Goal: Information Seeking & Learning: Learn about a topic

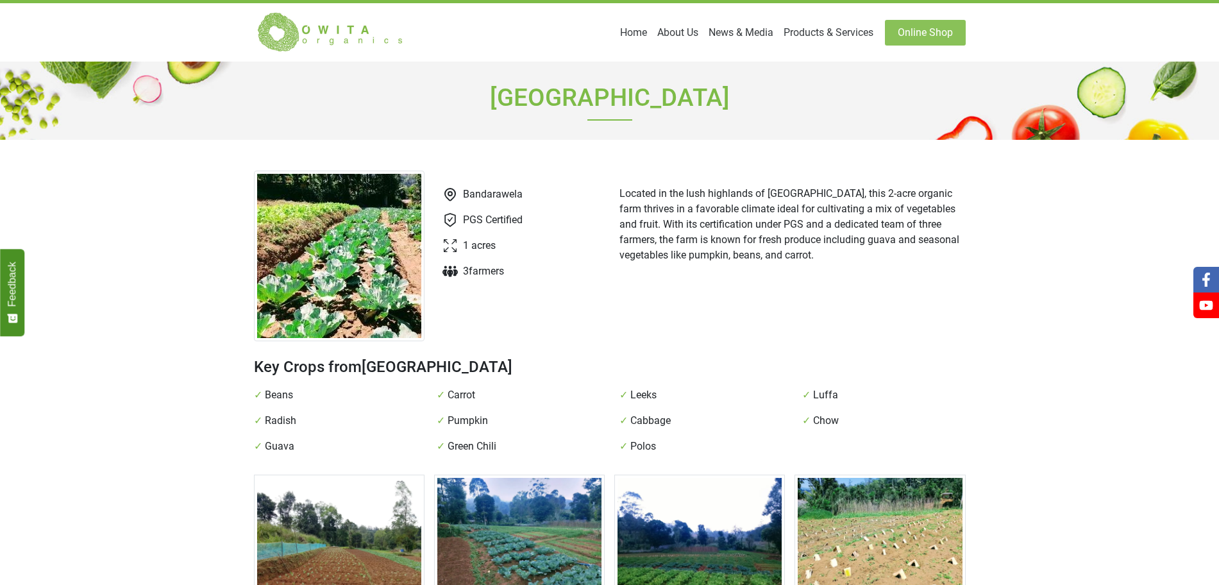
click at [207, 203] on main "[GEOGRAPHIC_DATA] Bandarawela PGS Certified 1 acres 3 farmer s Located in the l…" at bounding box center [609, 562] width 1219 height 1001
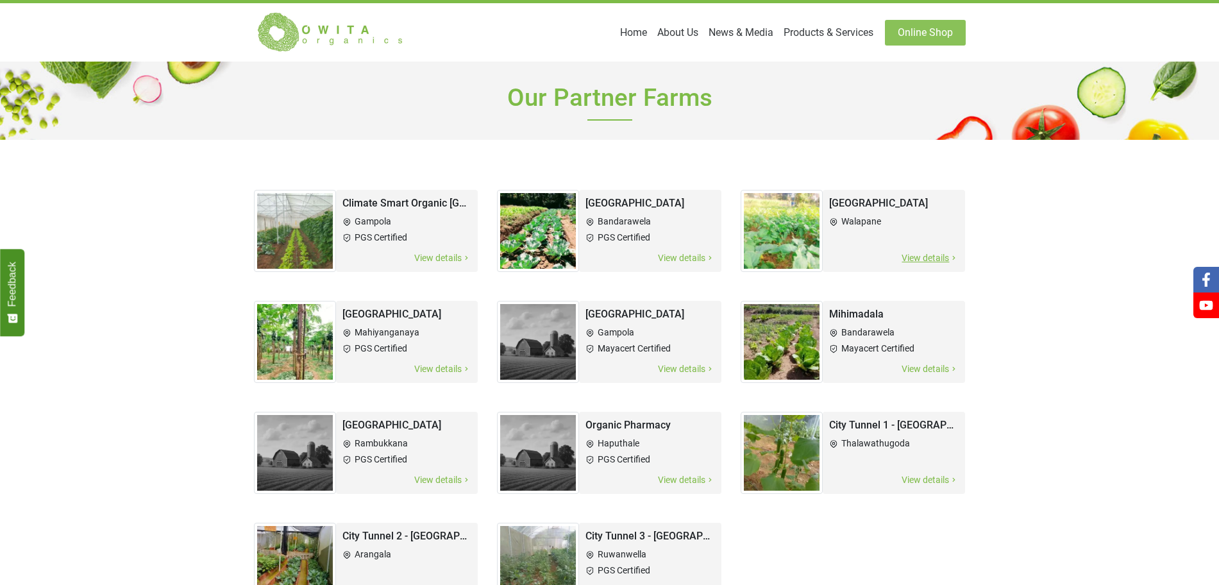
click at [801, 210] on img at bounding box center [782, 231] width 82 height 82
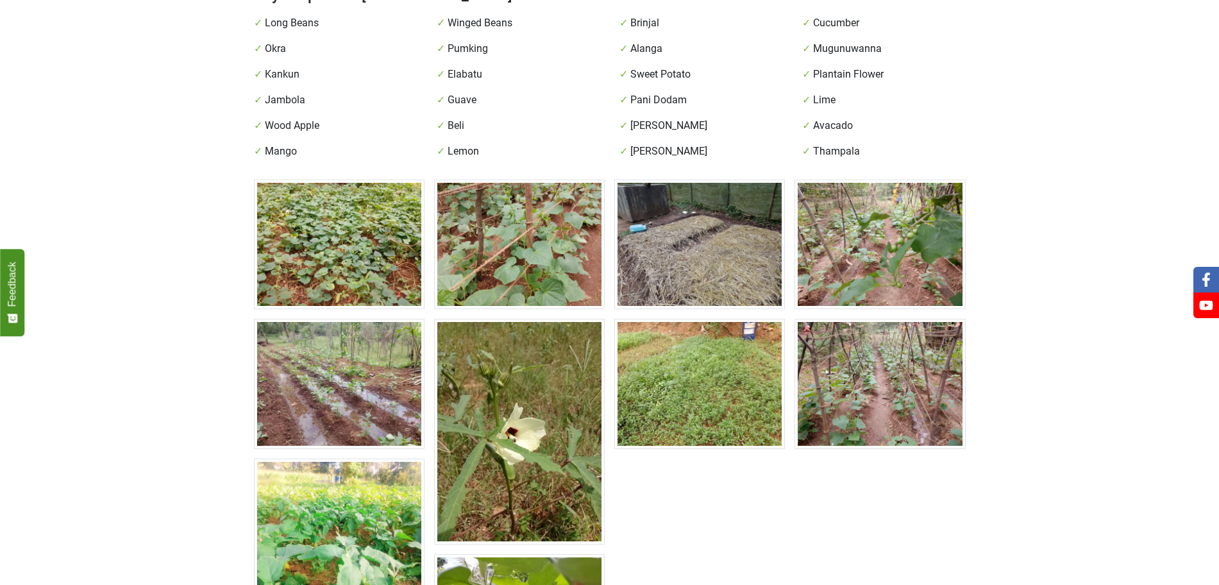
scroll to position [368, 0]
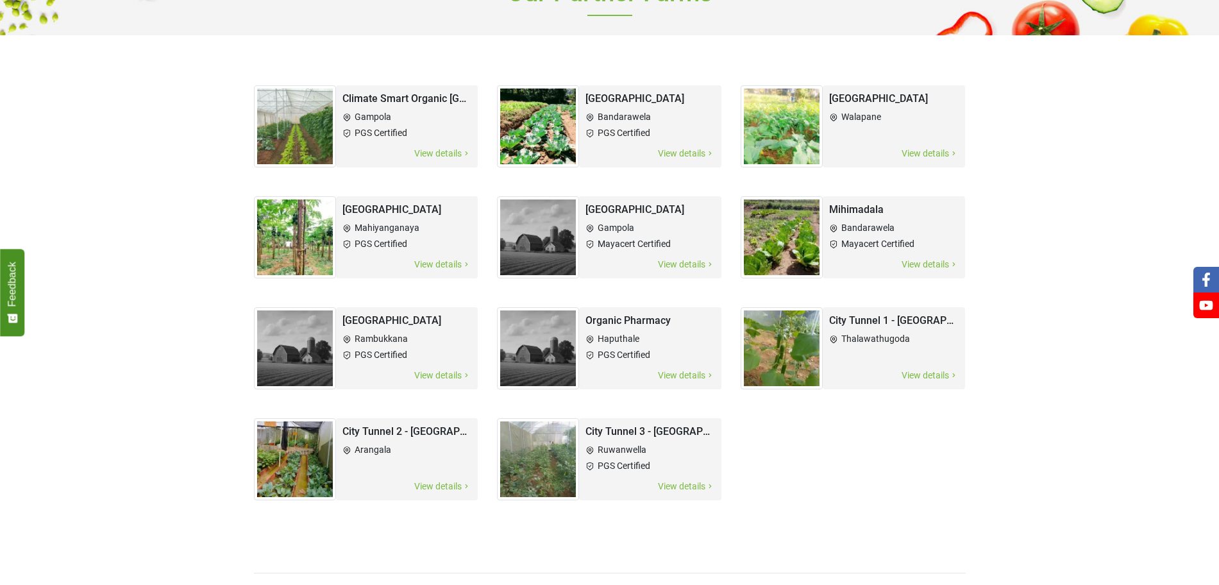
scroll to position [105, 0]
click at [395, 218] on ul "Mahiyanganaya PGS Certified" at bounding box center [408, 235] width 130 height 35
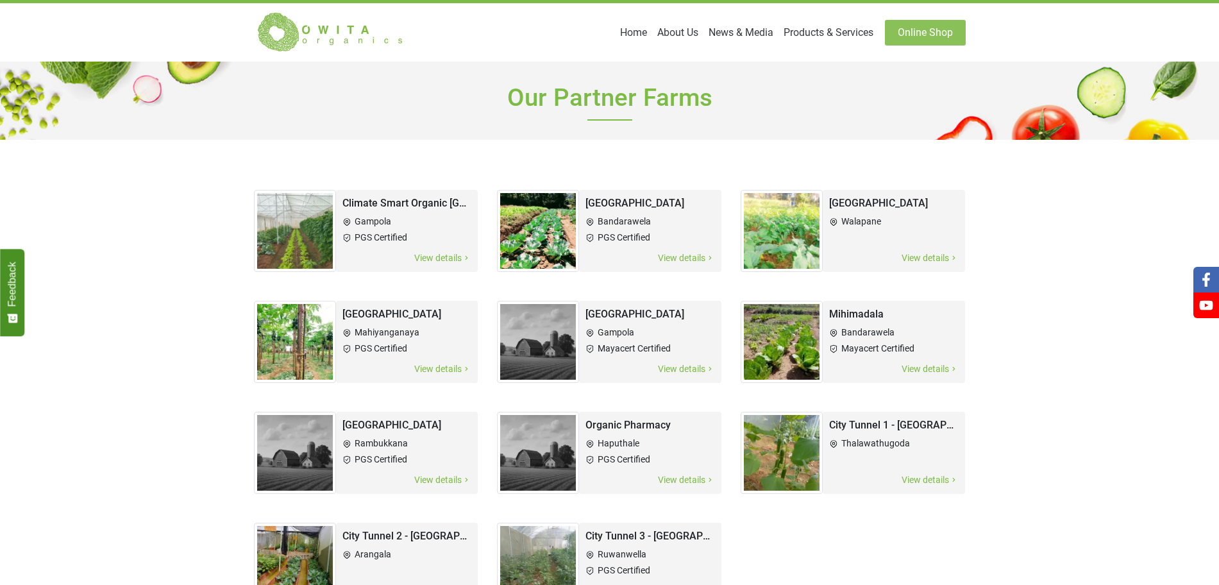
scroll to position [105, 0]
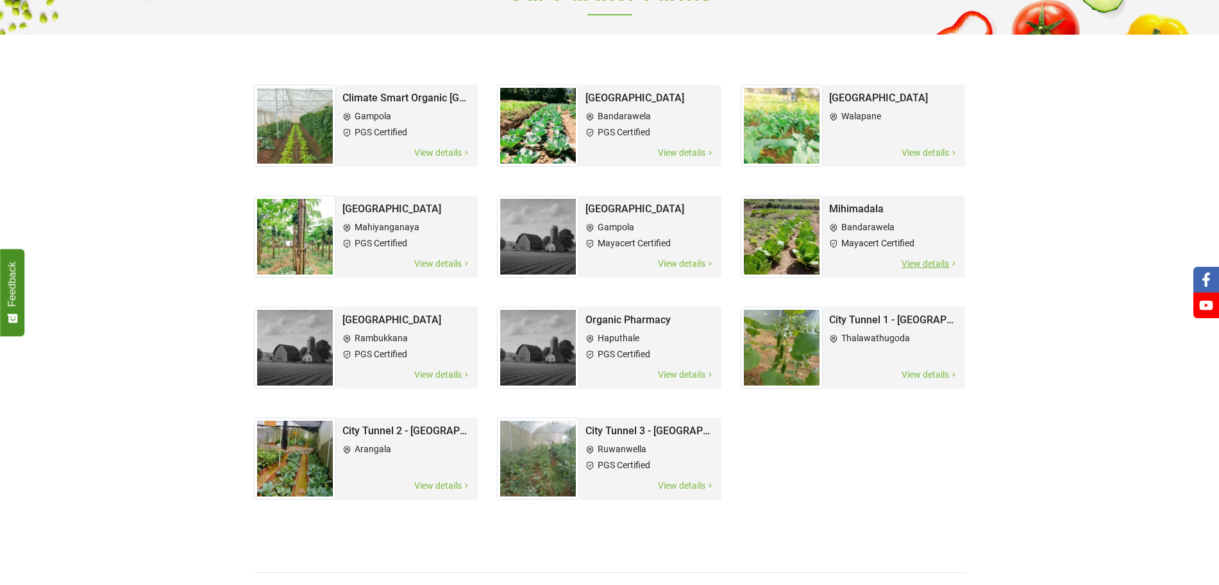
click at [833, 239] on icon at bounding box center [833, 243] width 9 height 9
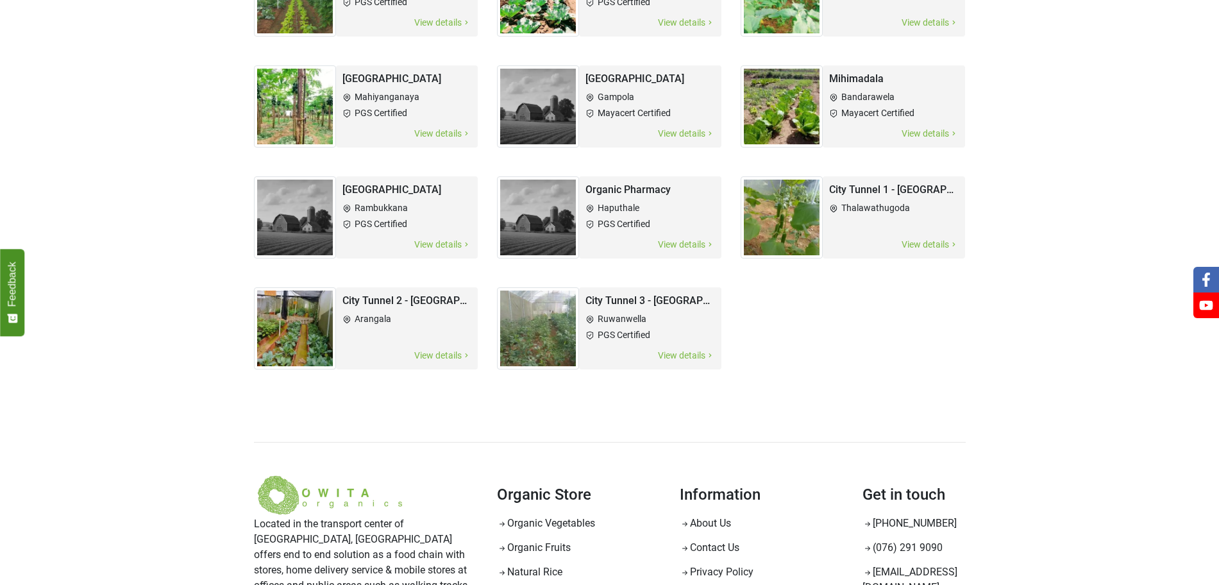
scroll to position [236, 0]
